Goal: Information Seeking & Learning: Learn about a topic

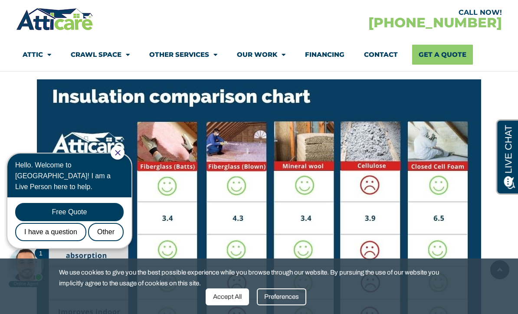
scroll to position [4417, 0]
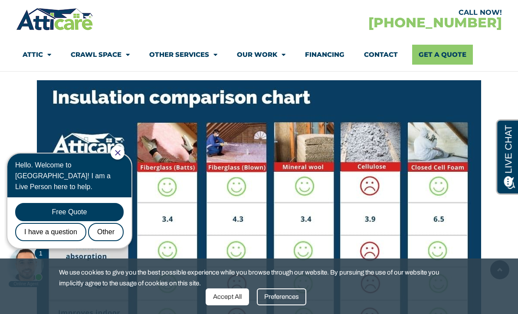
click at [120, 154] on icon "Close Chat" at bounding box center [117, 152] width 5 height 5
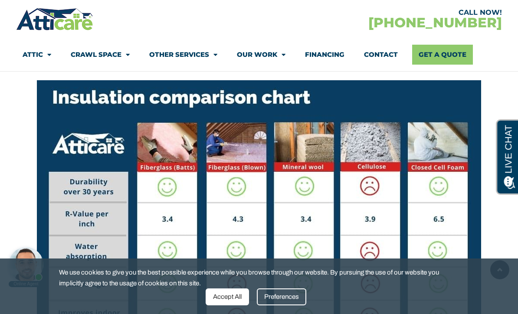
click at [274, 305] on div "Preferences" at bounding box center [281, 297] width 49 height 17
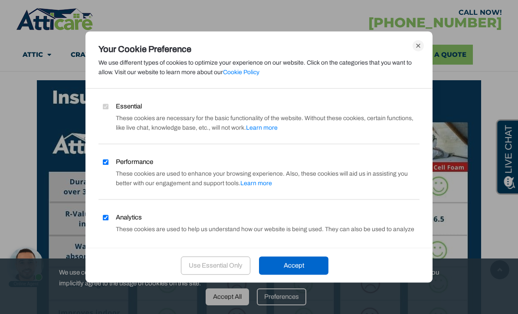
click at [104, 220] on input "Analytics" at bounding box center [106, 218] width 6 height 6
checkbox input "false"
click at [102, 167] on label "Performance" at bounding box center [125, 162] width 55 height 10
click at [103, 165] on input "Performance" at bounding box center [106, 162] width 6 height 6
checkbox input "false"
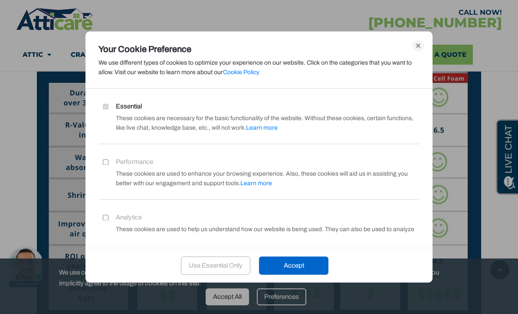
scroll to position [4505, 0]
click at [292, 275] on div "Accept" at bounding box center [293, 265] width 69 height 18
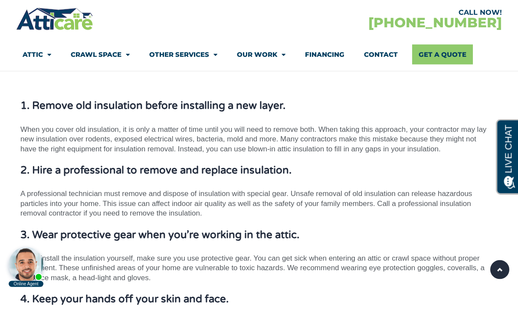
scroll to position [4872, 0]
click at [24, 135] on div "Insulation Installation Tips Make sure you seal off the air leaks and make any …" at bounding box center [254, 190] width 468 height 333
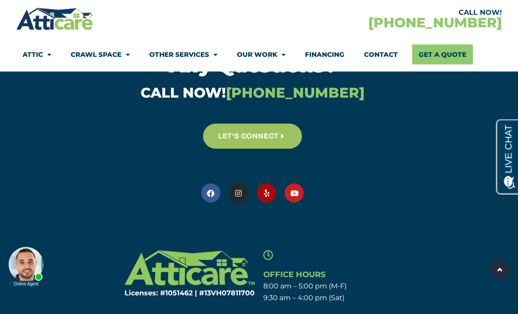
scroll to position [5616, 0]
click at [42, 57] on link "Attic" at bounding box center [37, 55] width 29 height 20
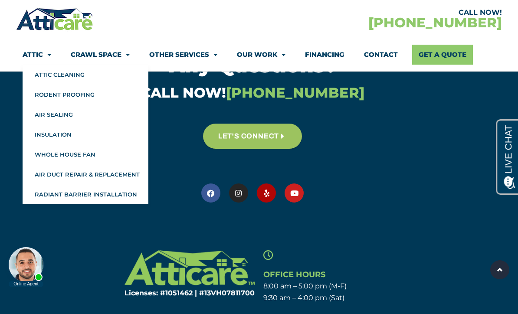
click at [47, 135] on link "Insulation" at bounding box center [86, 135] width 126 height 20
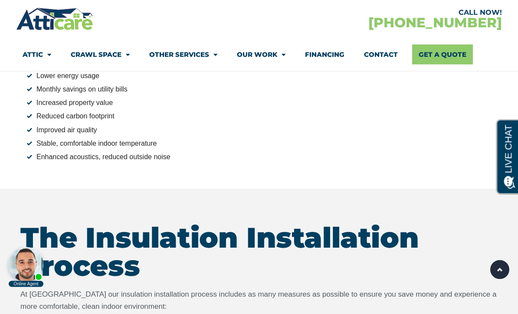
scroll to position [1873, 0]
